Goal: Find specific page/section: Find specific page/section

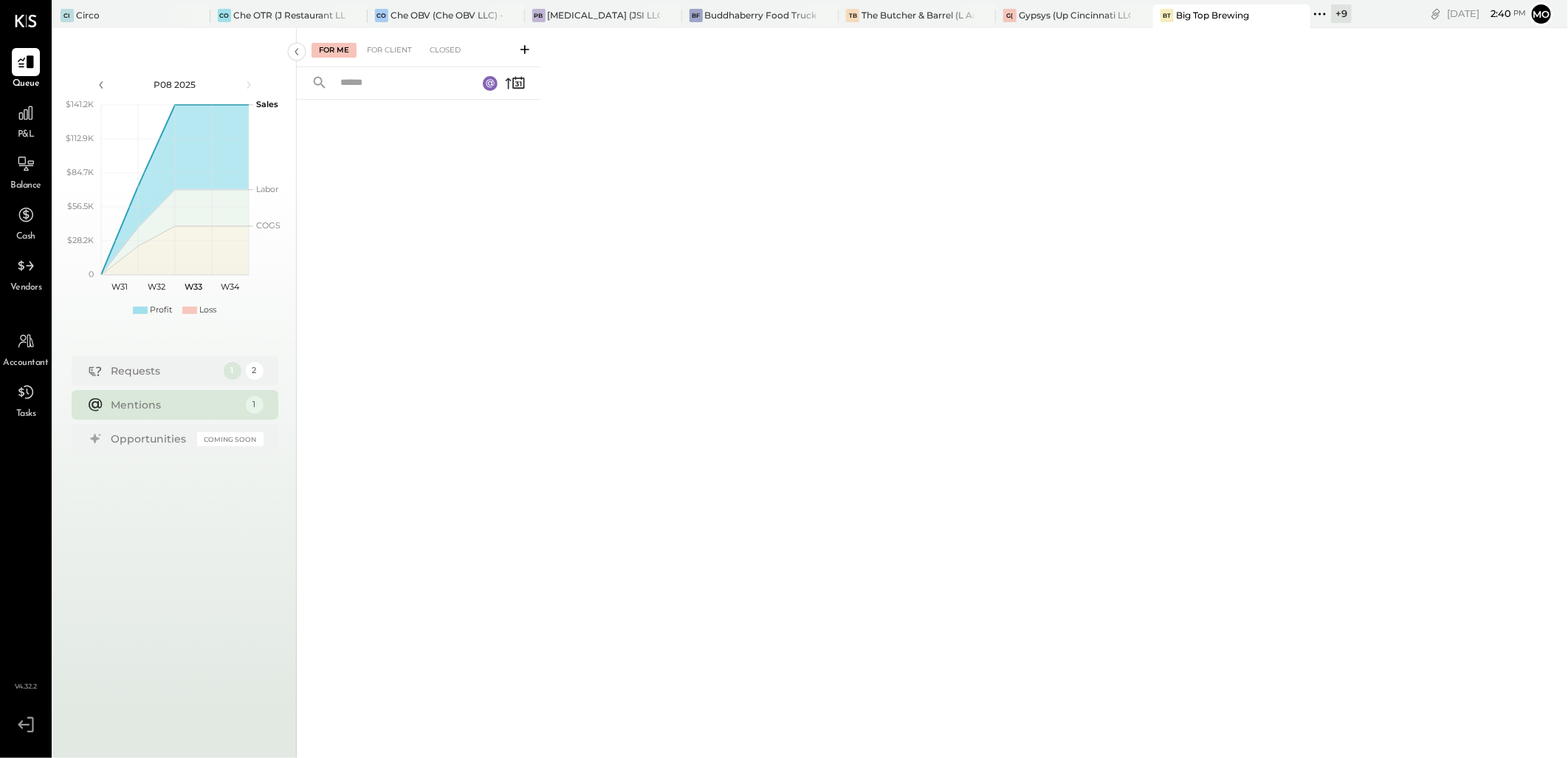
click at [1320, 13] on icon at bounding box center [1319, 14] width 2 height 2
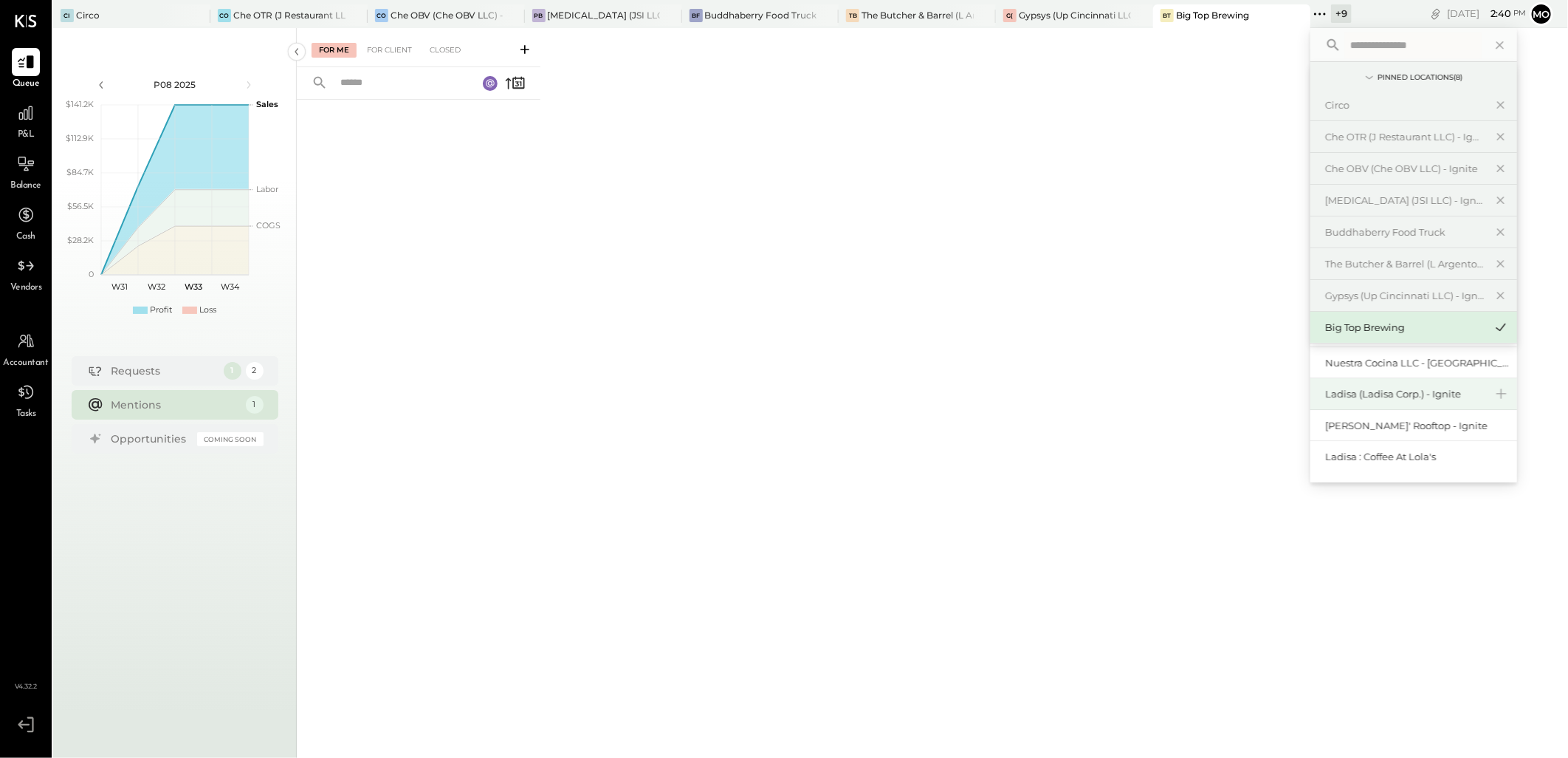
scroll to position [163, 0]
click at [1402, 415] on div "[PERSON_NAME]' Rooftop - Ignite" at bounding box center [1404, 419] width 160 height 14
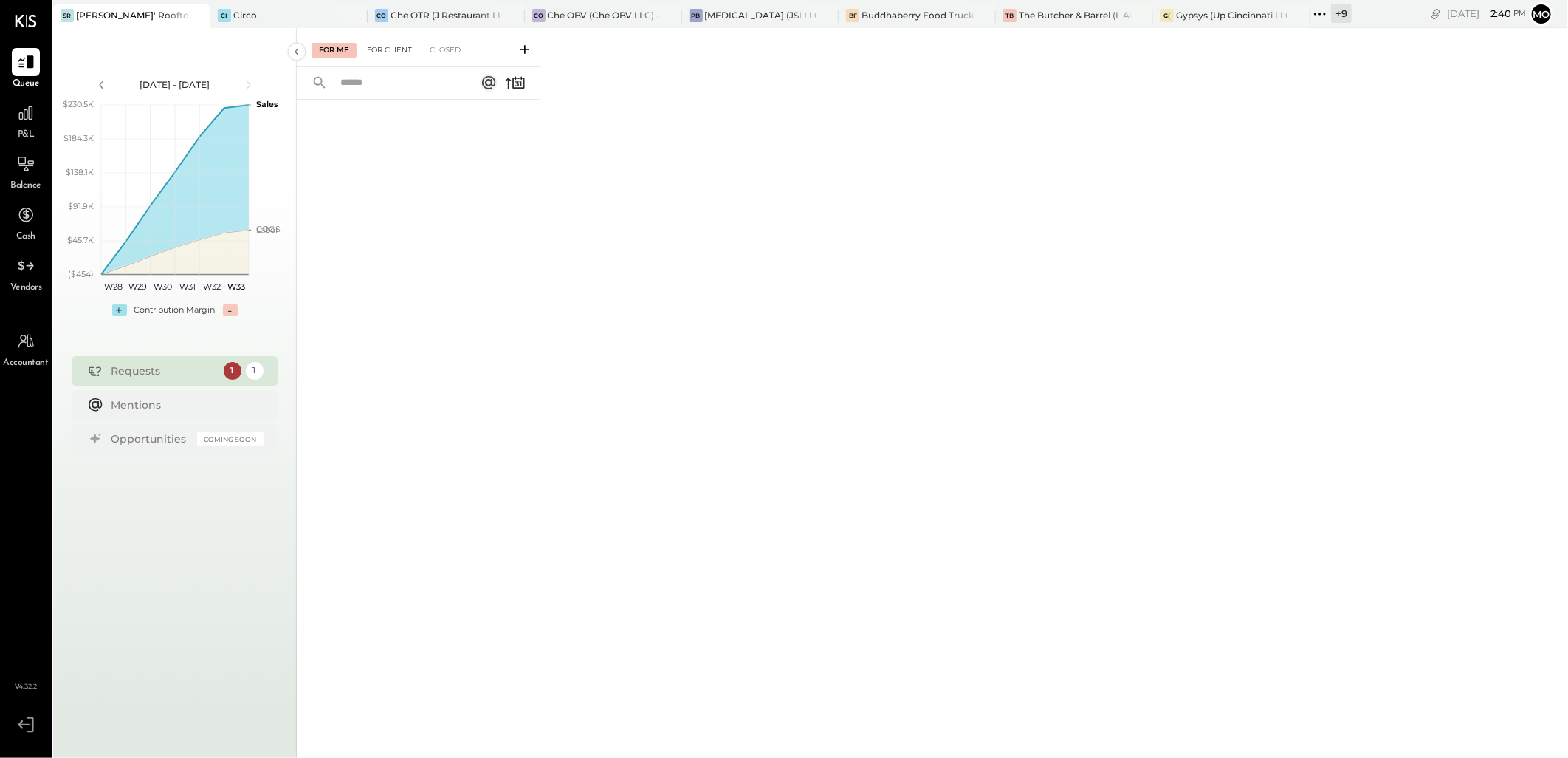
click at [384, 49] on div "For Client" at bounding box center [389, 50] width 60 height 15
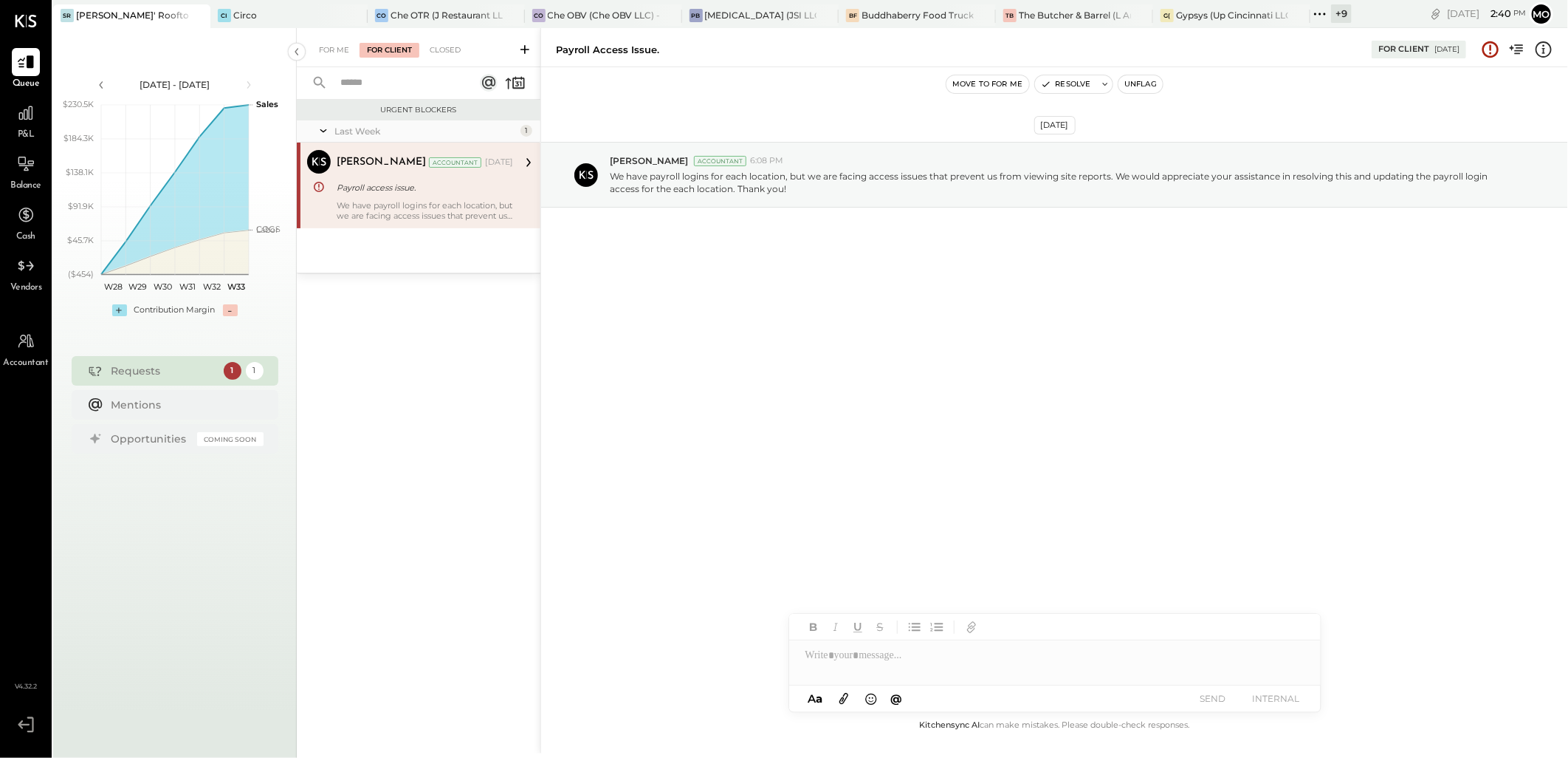
click at [246, 372] on div "1" at bounding box center [255, 371] width 18 height 18
